Goal: Information Seeking & Learning: Learn about a topic

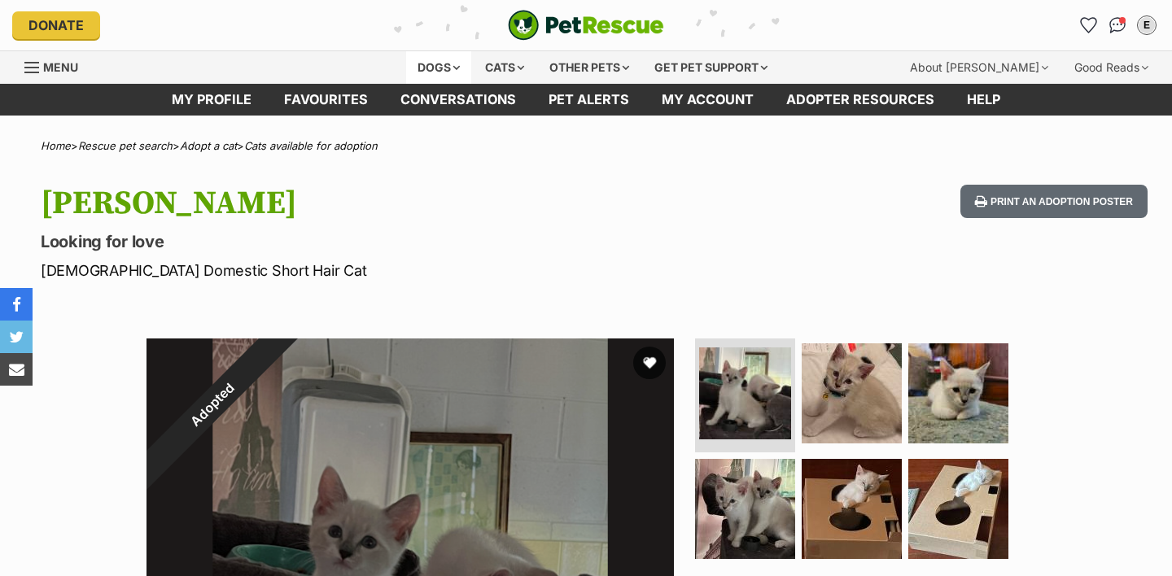
click at [434, 59] on div "Dogs" at bounding box center [438, 67] width 65 height 33
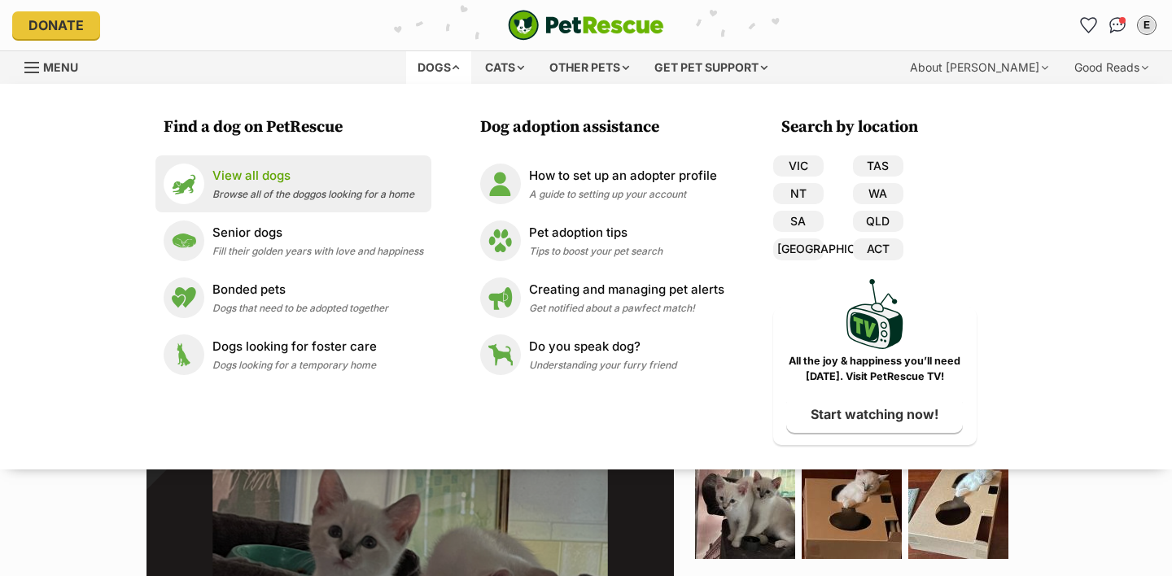
click at [282, 188] on div "View all dogs Browse all of the doggos looking for a home" at bounding box center [313, 184] width 202 height 35
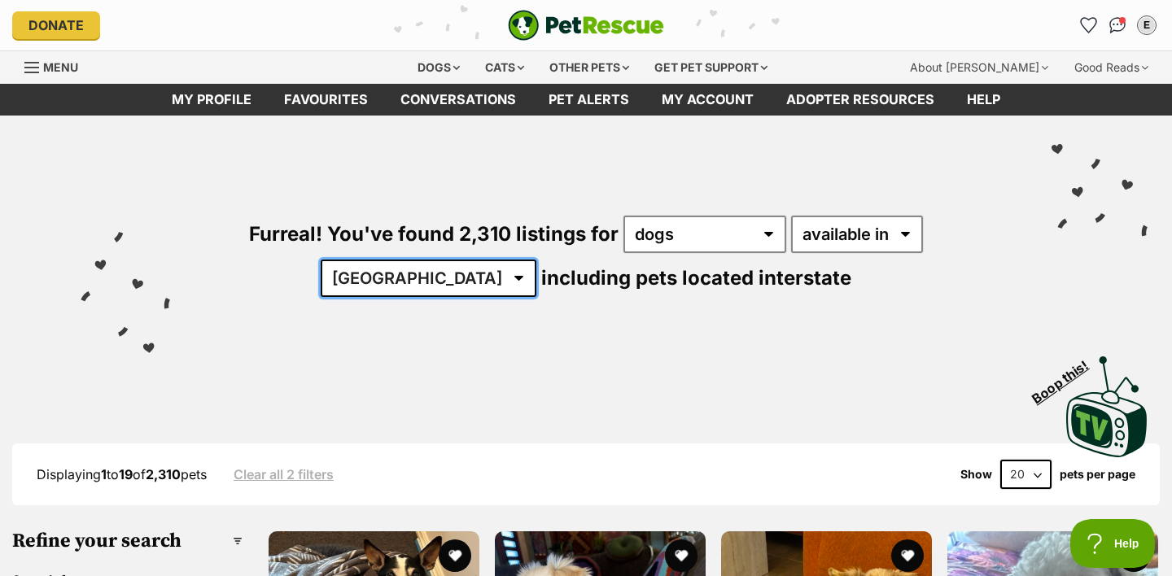
click at [537, 260] on select "[GEOGRAPHIC_DATA] [GEOGRAPHIC_DATA] [GEOGRAPHIC_DATA] [GEOGRAPHIC_DATA] [GEOGRA…" at bounding box center [429, 278] width 216 height 37
select select "QLD"
click at [537, 260] on select "[GEOGRAPHIC_DATA] [GEOGRAPHIC_DATA] [GEOGRAPHIC_DATA] [GEOGRAPHIC_DATA] [GEOGRA…" at bounding box center [429, 278] width 216 height 37
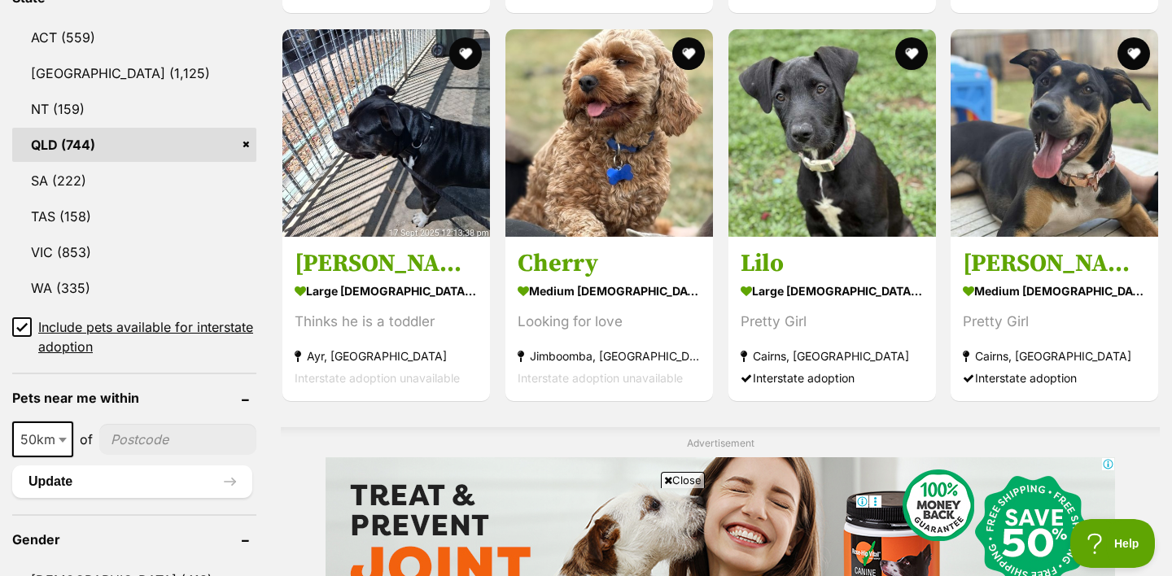
scroll to position [941, 0]
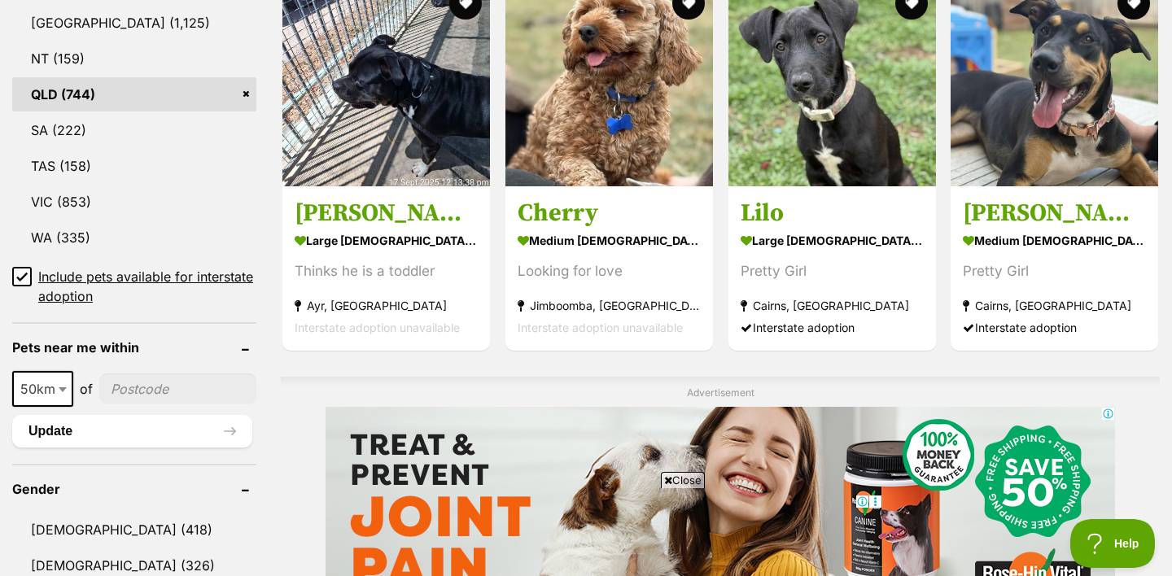
click at [19, 275] on icon at bounding box center [22, 277] width 10 height 7
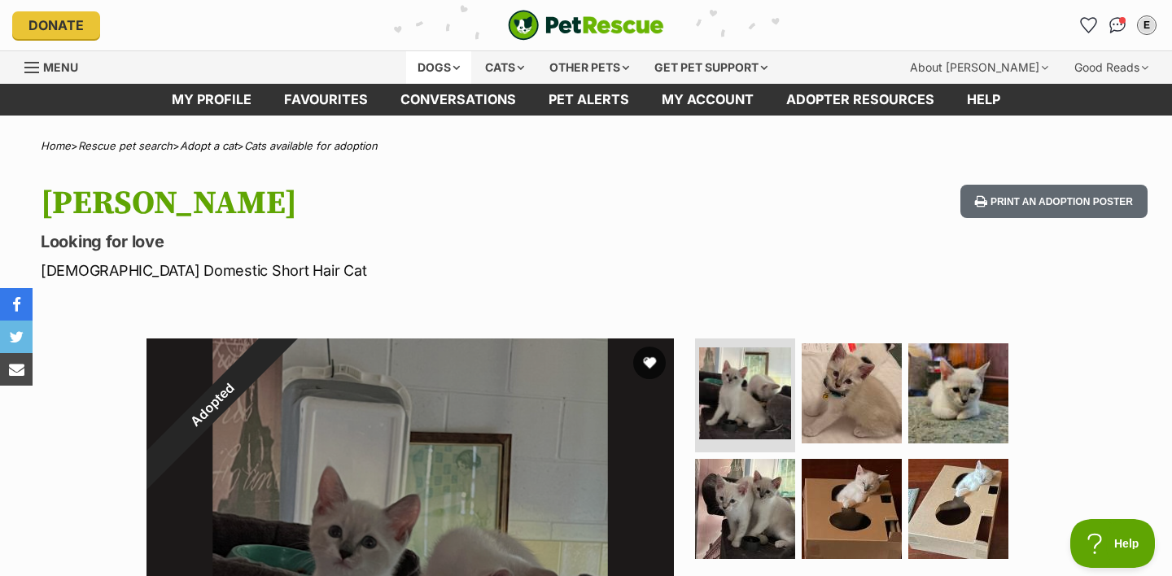
click at [432, 79] on div "Dogs" at bounding box center [438, 67] width 65 height 33
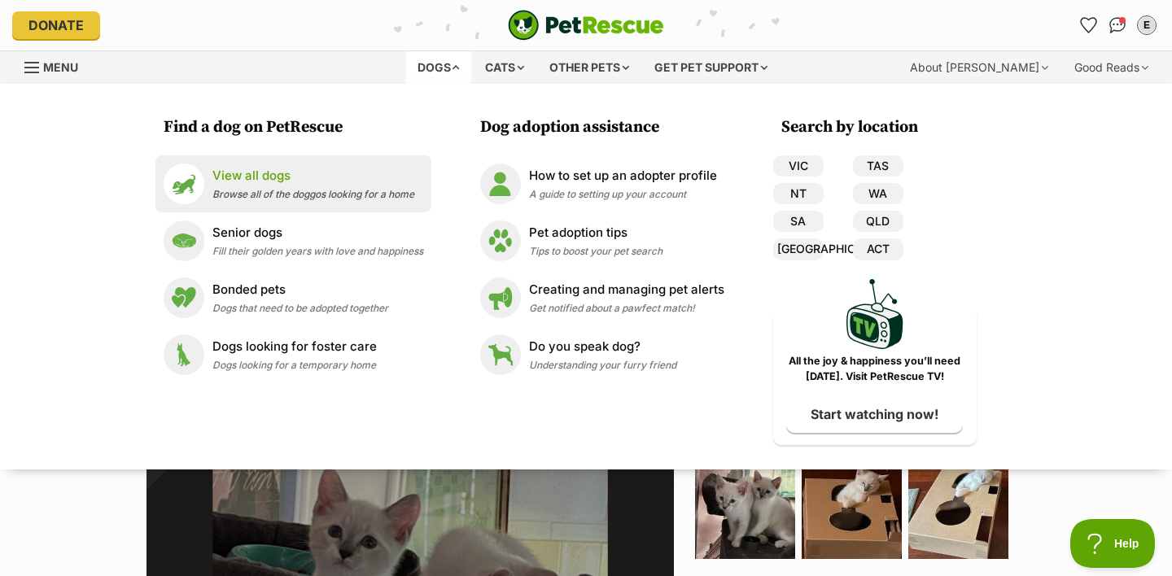
click at [339, 169] on p "View all dogs" at bounding box center [313, 176] width 202 height 19
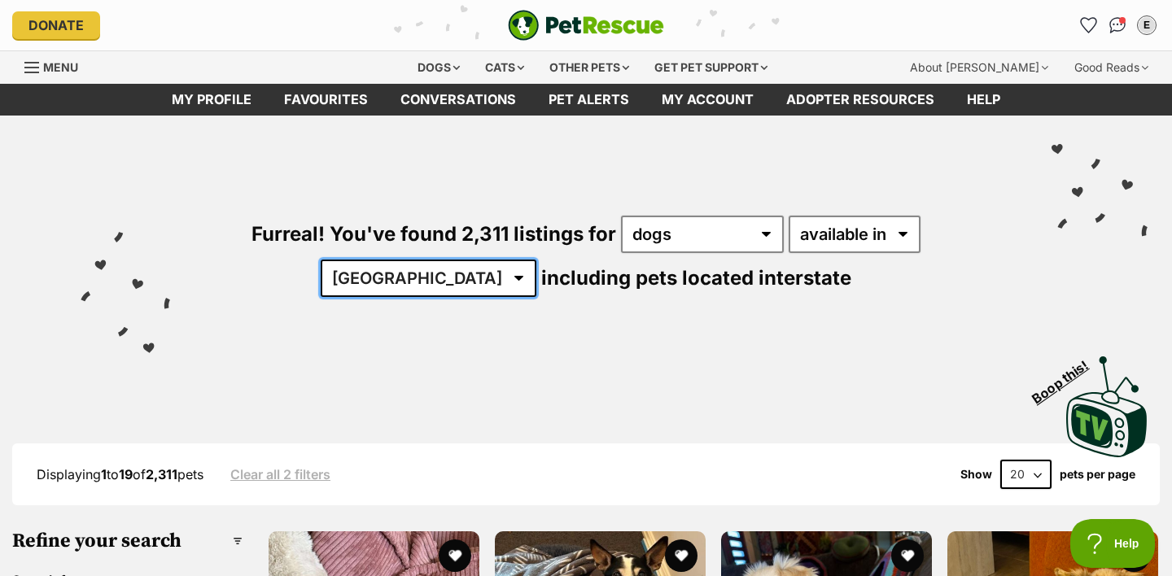
click at [537, 260] on select "[GEOGRAPHIC_DATA] [GEOGRAPHIC_DATA] [GEOGRAPHIC_DATA] [GEOGRAPHIC_DATA] [GEOGRA…" at bounding box center [429, 278] width 216 height 37
select select "QLD"
click at [537, 260] on select "[GEOGRAPHIC_DATA] [GEOGRAPHIC_DATA] [GEOGRAPHIC_DATA] [GEOGRAPHIC_DATA] [GEOGRA…" at bounding box center [429, 278] width 216 height 37
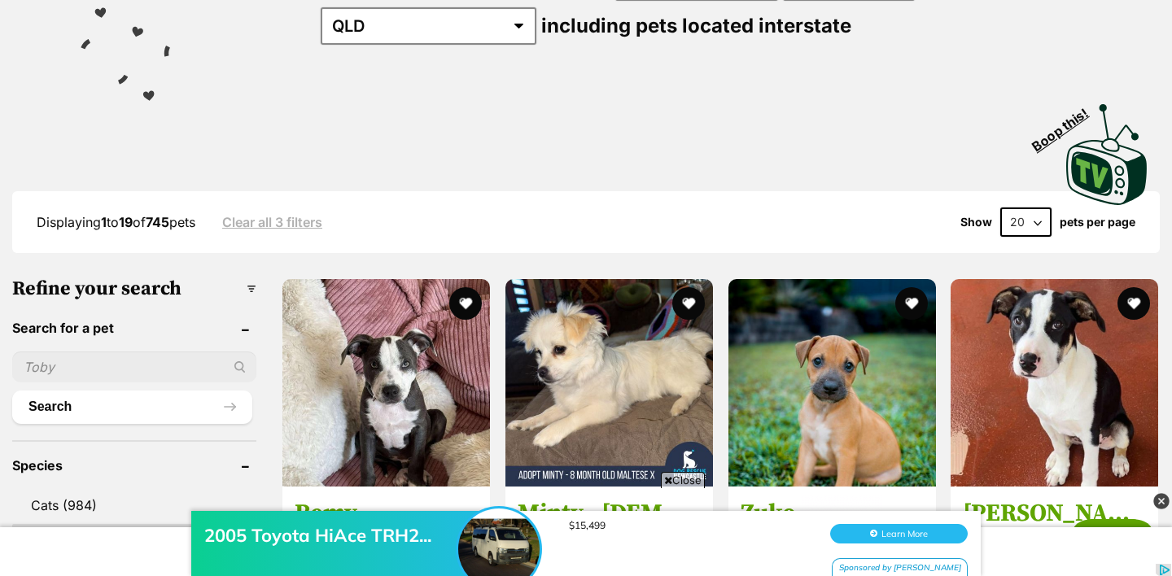
scroll to position [355, 0]
